Goal: Task Accomplishment & Management: Use online tool/utility

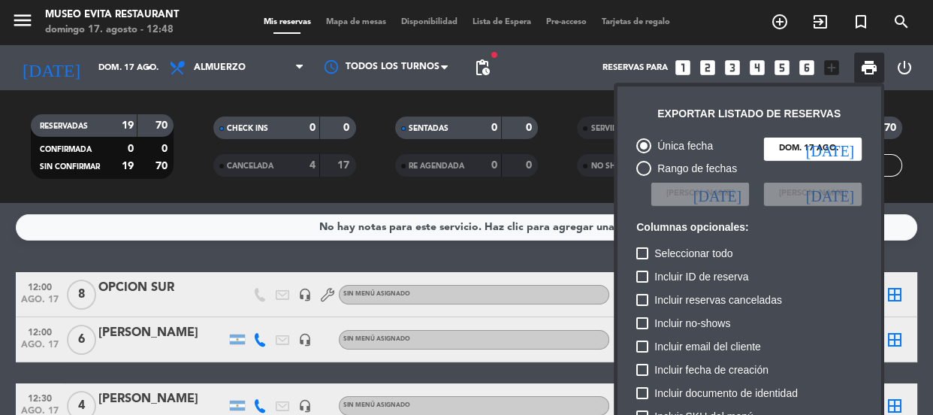
scroll to position [409, 0]
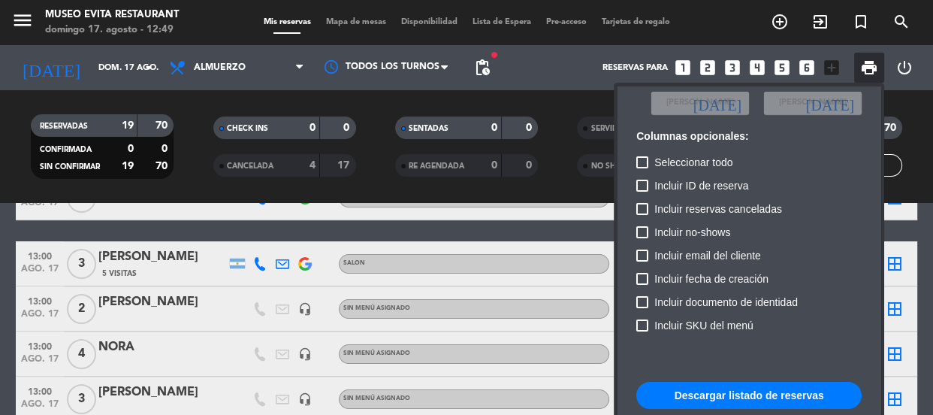
click at [148, 63] on div at bounding box center [466, 207] width 933 height 415
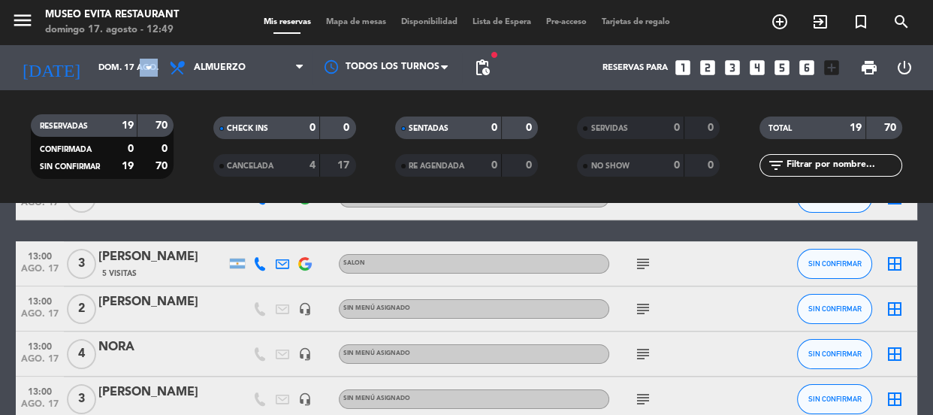
click at [148, 63] on icon "arrow_drop_down" at bounding box center [149, 68] width 18 height 18
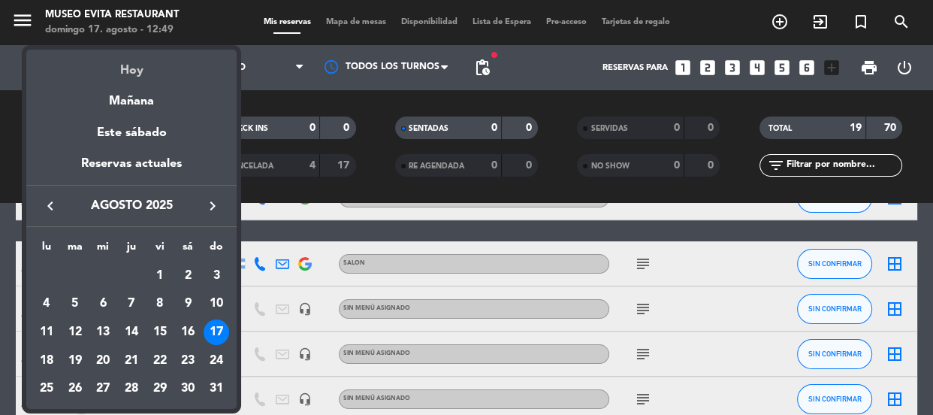
click at [142, 68] on div "Hoy" at bounding box center [131, 65] width 210 height 31
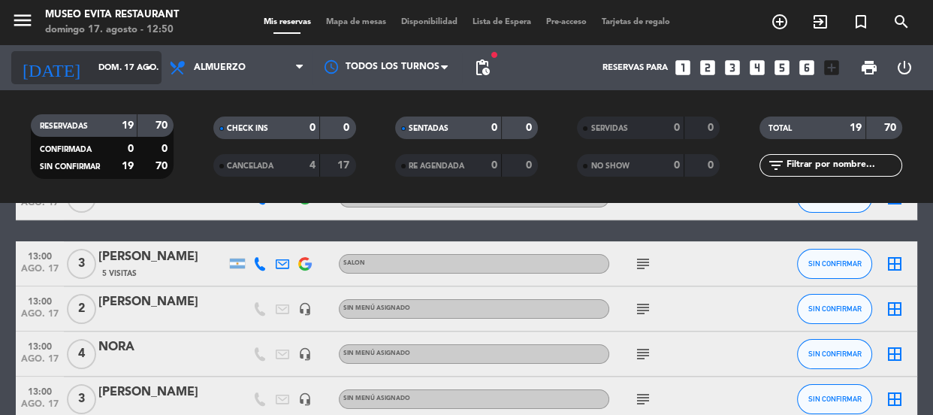
click at [143, 61] on icon "arrow_drop_down" at bounding box center [149, 68] width 18 height 18
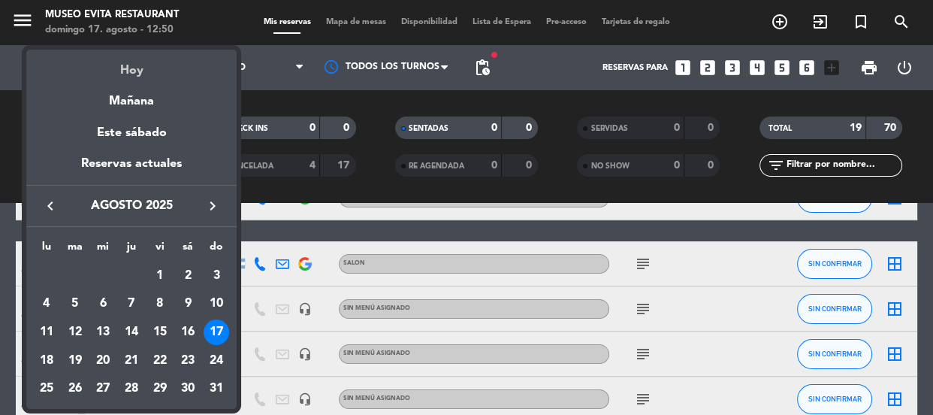
click at [143, 63] on div "Hoy" at bounding box center [131, 65] width 210 height 31
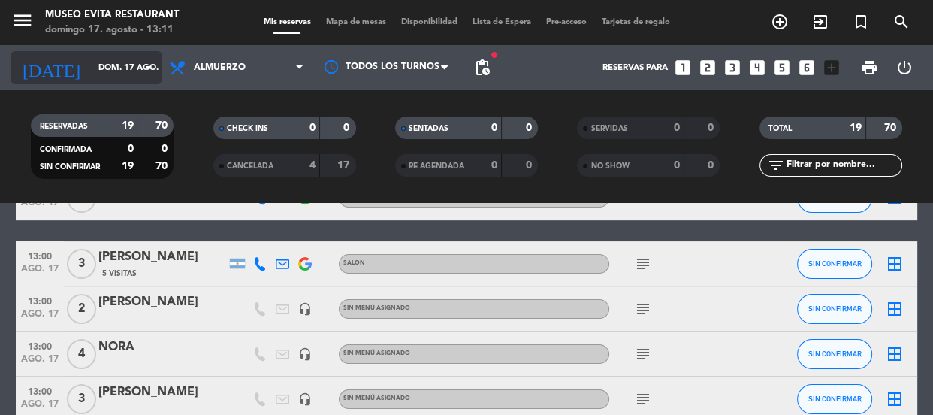
click at [146, 60] on icon "arrow_drop_down" at bounding box center [149, 68] width 18 height 18
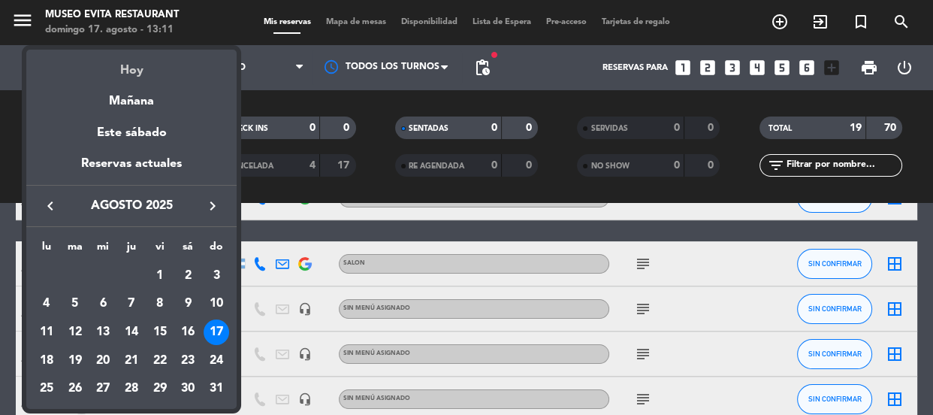
click at [137, 71] on div "Hoy" at bounding box center [131, 65] width 210 height 31
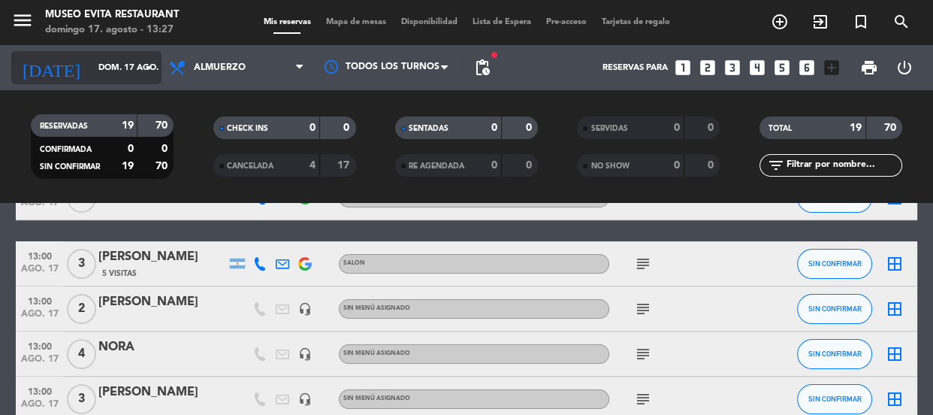
click at [148, 63] on icon "arrow_drop_down" at bounding box center [149, 68] width 18 height 18
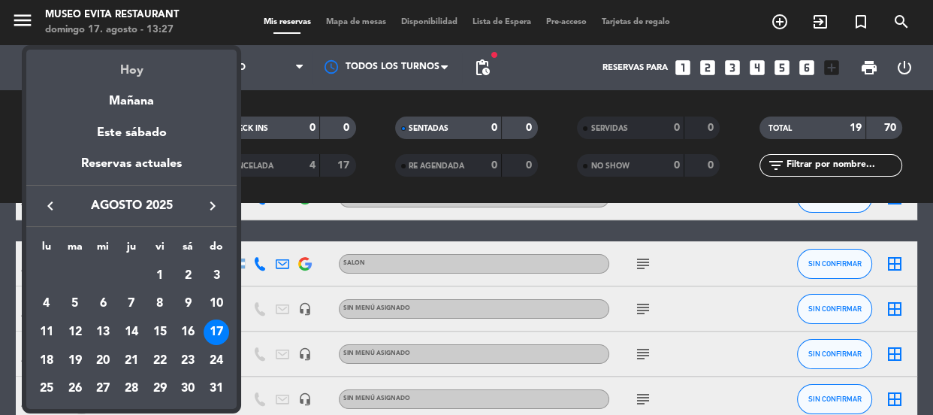
click at [140, 68] on div "Hoy" at bounding box center [131, 65] width 210 height 31
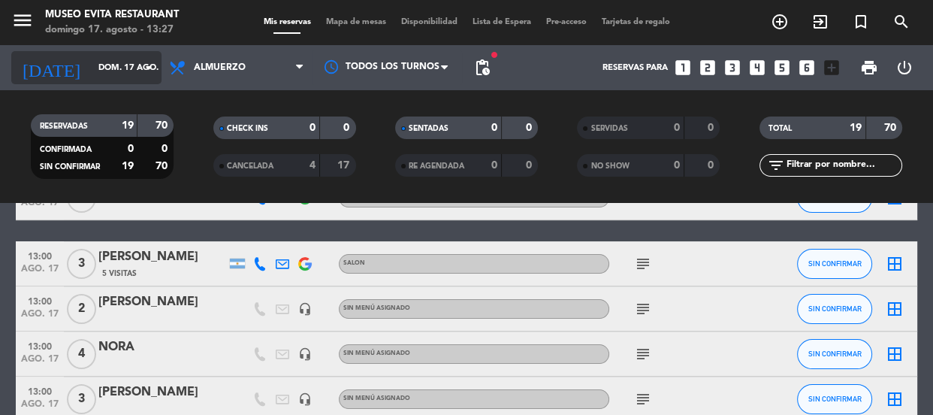
click at [143, 62] on icon "arrow_drop_down" at bounding box center [149, 68] width 18 height 18
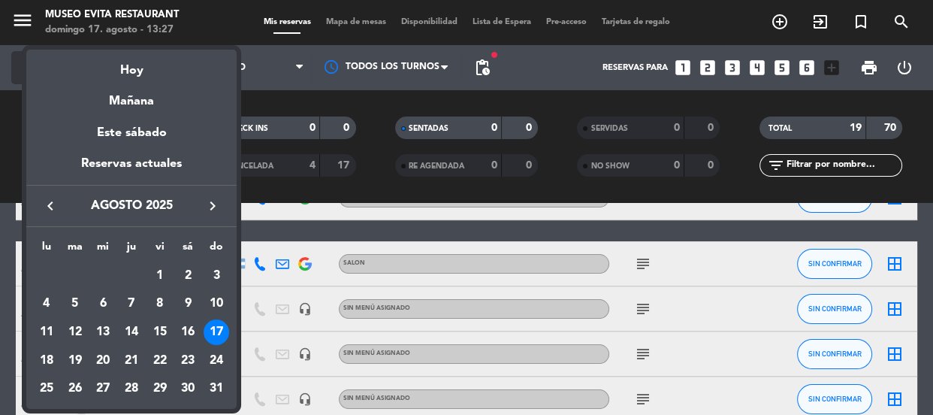
click at [143, 62] on div "Hoy" at bounding box center [131, 65] width 210 height 31
